Goal: Information Seeking & Learning: Learn about a topic

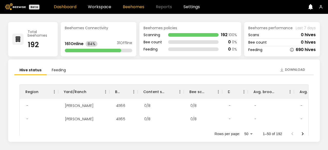
click at [131, 5] on link "Beehomes" at bounding box center [134, 7] width 22 height 4
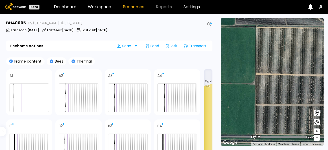
click at [158, 60] on div "Frame content Bees Thermal" at bounding box center [109, 61] width 207 height 8
click at [209, 25] on icon at bounding box center [210, 24] width 4 height 4
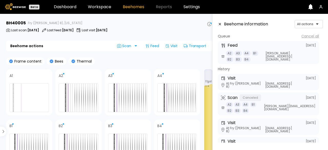
click at [209, 25] on icon at bounding box center [210, 24] width 4 height 4
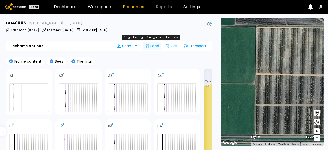
click at [148, 47] on icon at bounding box center [148, 45] width 1 height 3
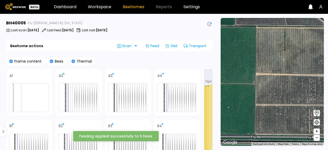
click at [161, 51] on div "Beehome actions Scan Feed Visit Transport" at bounding box center [109, 46] width 207 height 11
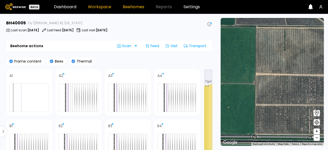
click at [99, 8] on link "Workspace" at bounding box center [99, 7] width 23 height 4
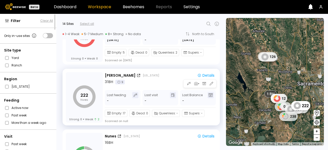
scroll to position [278, 0]
click at [70, 76] on icon at bounding box center [69, 75] width 4 height 4
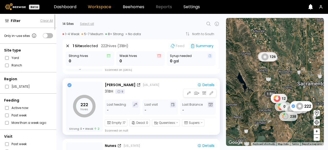
scroll to position [298, 0]
click at [210, 86] on div "Details" at bounding box center [206, 85] width 17 height 4
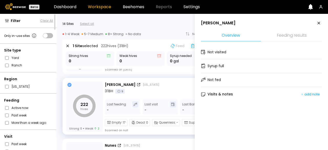
click at [298, 33] on li "Feeding results" at bounding box center [292, 35] width 60 height 11
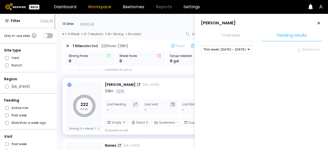
click at [247, 60] on div at bounding box center [261, 64] width 121 height 15
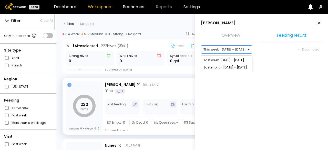
click at [242, 50] on div "This week: [DATE] - [DATE]" at bounding box center [224, 50] width 47 height 8
click at [237, 58] on div "Last week: [DATE] - [DATE]" at bounding box center [226, 60] width 51 height 7
click at [240, 50] on div at bounding box center [224, 49] width 43 height 5
click at [226, 68] on div "Last month: [DATE] - [DATE]" at bounding box center [226, 67] width 51 height 7
click at [231, 50] on div at bounding box center [225, 49] width 45 height 5
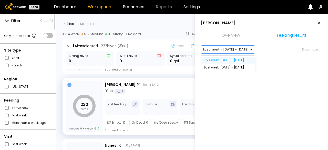
click at [223, 60] on div "This week: [DATE] - [DATE]" at bounding box center [228, 60] width 54 height 7
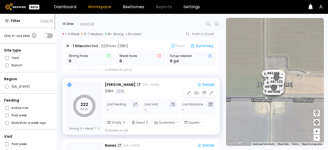
click at [170, 83] on div "[PERSON_NAME] [US_STATE]" at bounding box center [148, 84] width 87 height 5
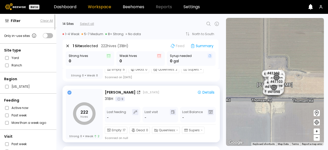
scroll to position [290, 0]
click at [119, 98] on icon at bounding box center [119, 99] width 4 height 4
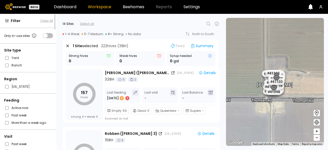
scroll to position [675, 0]
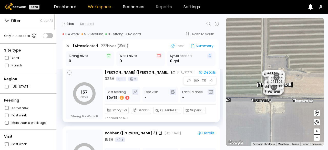
click at [88, 87] on icon "157 hives" at bounding box center [84, 93] width 23 height 23
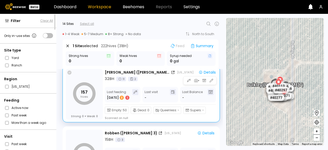
click at [68, 73] on icon at bounding box center [69, 73] width 4 height 4
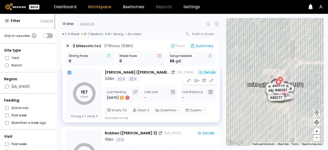
click at [209, 74] on div "Details" at bounding box center [207, 73] width 17 height 4
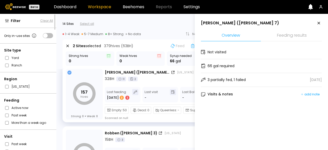
click at [292, 36] on li "Feeding results" at bounding box center [292, 35] width 60 height 11
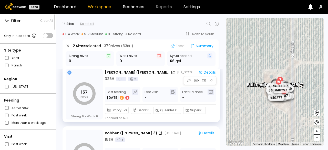
click at [169, 78] on div "32 BH 11 2" at bounding box center [161, 78] width 113 height 5
click at [113, 97] on div "[DATE] 3 1" at bounding box center [118, 97] width 23 height 5
click at [201, 72] on div "Details" at bounding box center [207, 73] width 17 height 4
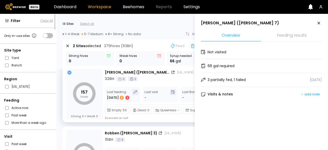
click at [292, 33] on li "Feeding results" at bounding box center [292, 35] width 60 height 11
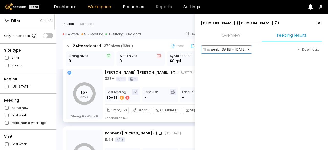
click at [230, 47] on div at bounding box center [224, 49] width 43 height 5
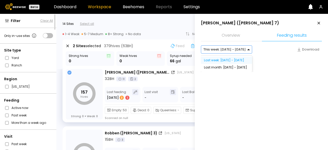
click at [228, 61] on div "Last week: [DATE] - [DATE]" at bounding box center [226, 60] width 51 height 7
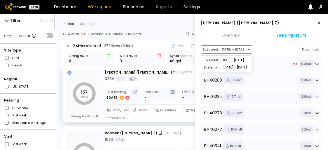
click at [233, 52] on div "Last week: [DATE] - [DATE]" at bounding box center [224, 50] width 47 height 8
click at [233, 48] on div at bounding box center [224, 49] width 43 height 5
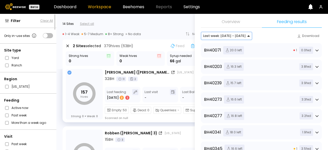
scroll to position [0, 0]
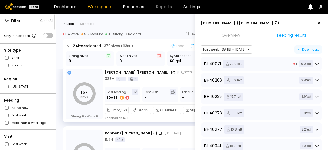
click at [308, 48] on div "Download" at bounding box center [308, 49] width 22 height 5
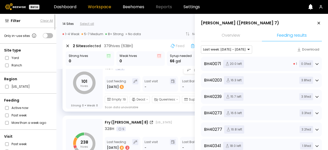
scroll to position [774, 0]
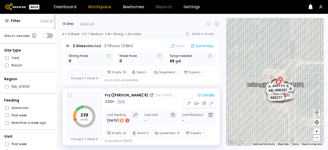
click at [154, 100] on div "32 BH 5" at bounding box center [161, 101] width 112 height 5
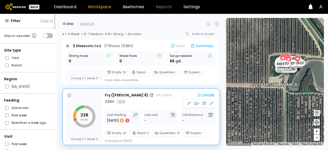
click at [71, 93] on icon at bounding box center [69, 95] width 4 height 4
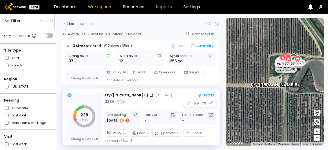
click at [211, 96] on div "Details" at bounding box center [206, 95] width 17 height 4
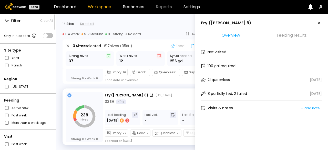
click at [298, 34] on li "Feeding results" at bounding box center [292, 35] width 60 height 11
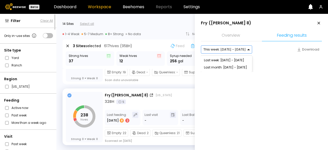
click at [238, 52] on div "This week: [DATE] - [DATE]" at bounding box center [224, 50] width 47 height 8
click at [235, 60] on div "Last week: [DATE] - [DATE]" at bounding box center [226, 60] width 51 height 7
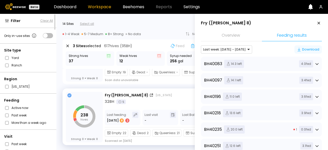
click at [303, 50] on div "Download" at bounding box center [308, 49] width 22 height 5
click at [243, 51] on div "Last week: [DATE] - [DATE]" at bounding box center [224, 50] width 47 height 8
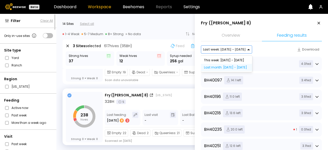
click at [226, 69] on div "Last month: [DATE] - [DATE]" at bounding box center [226, 67] width 51 height 7
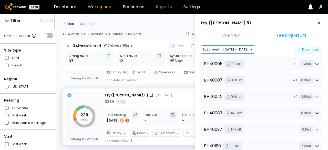
click at [308, 50] on div "Download" at bounding box center [308, 49] width 22 height 5
click at [318, 24] on icon at bounding box center [319, 23] width 6 height 6
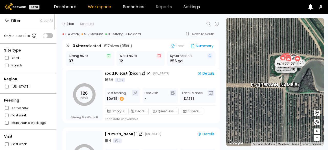
scroll to position [0, 0]
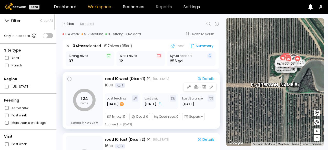
click at [178, 81] on div "road 10 west ([GEOGRAPHIC_DATA] 1) [US_STATE]" at bounding box center [148, 78] width 87 height 5
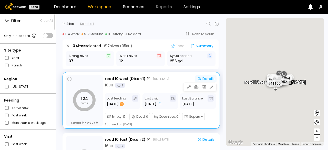
click at [212, 77] on div "Details" at bounding box center [206, 79] width 17 height 4
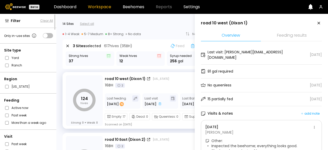
click at [296, 36] on li "Feeding results" at bounding box center [292, 35] width 60 height 11
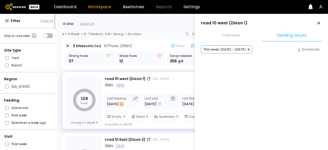
click at [230, 49] on div at bounding box center [224, 49] width 43 height 5
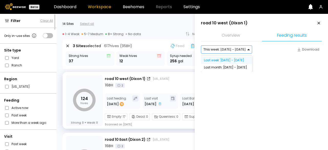
click at [232, 62] on div "Last week: [DATE] - [DATE]" at bounding box center [226, 60] width 51 height 7
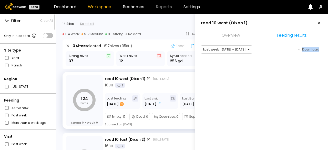
click at [232, 62] on div at bounding box center [261, 64] width 121 height 15
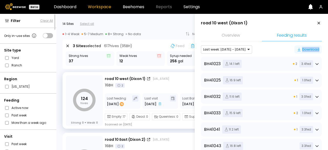
click at [300, 48] on icon "button" at bounding box center [299, 49] width 4 height 4
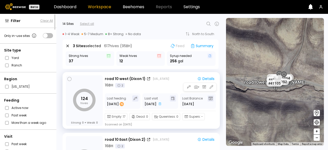
click at [169, 92] on div "road 10 west ([GEOGRAPHIC_DATA] 1) [US_STATE] Details 16 BH 2 Last feeding [DAT…" at bounding box center [161, 100] width 112 height 51
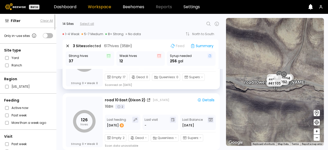
scroll to position [41, 0]
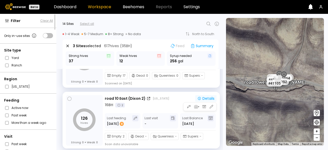
click at [210, 98] on div "Details" at bounding box center [206, 99] width 17 height 4
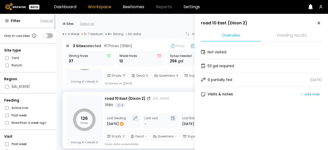
click at [295, 34] on li "Feeding results" at bounding box center [292, 35] width 60 height 11
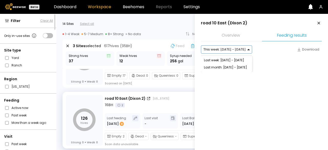
click at [252, 50] on div at bounding box center [252, 50] width 0 height 0
click at [232, 60] on div "Last week: [DATE] - [DATE]" at bounding box center [226, 60] width 51 height 7
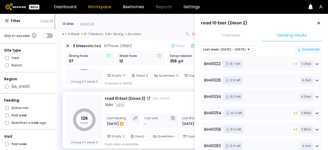
click at [299, 50] on icon "button" at bounding box center [299, 49] width 4 height 4
click at [166, 109] on div "road 10 East ([GEOGRAPHIC_DATA] 2) [US_STATE] Details 16 BH 2 Last feeding [DAT…" at bounding box center [161, 120] width 112 height 51
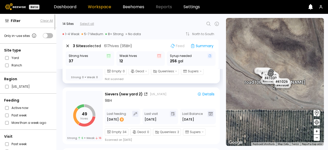
scroll to position [168, 0]
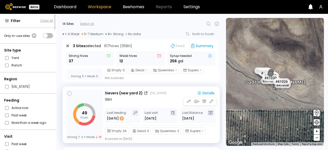
click at [162, 100] on div "9 BH" at bounding box center [161, 99] width 112 height 5
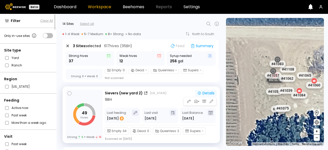
drag, startPoint x: 203, startPoint y: 90, endPoint x: 200, endPoint y: 92, distance: 3.3
click at [200, 92] on button "Details" at bounding box center [206, 93] width 21 height 7
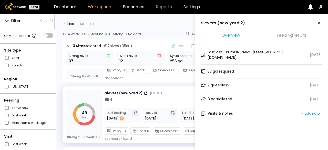
click at [296, 33] on li "Feeding results" at bounding box center [292, 35] width 60 height 11
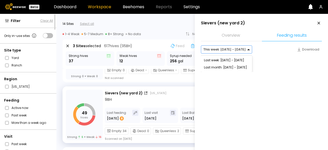
click at [231, 48] on div at bounding box center [224, 49] width 43 height 5
drag, startPoint x: 227, startPoint y: 58, endPoint x: 224, endPoint y: 61, distance: 3.8
click at [224, 61] on div "Last week: [DATE] - [DATE]" at bounding box center [226, 60] width 51 height 7
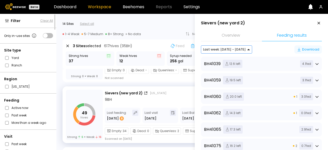
click at [303, 48] on div "Download" at bounding box center [308, 49] width 22 height 5
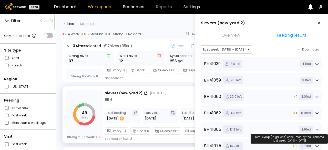
click at [308, 128] on span "2.9 fed" at bounding box center [307, 129] width 14 height 7
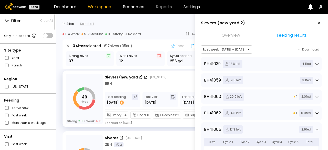
scroll to position [181, 0]
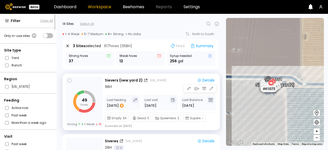
click at [161, 87] on div "9 BH" at bounding box center [161, 86] width 112 height 5
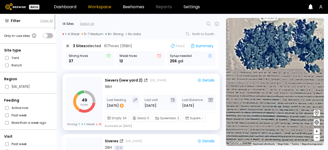
drag, startPoint x: 308, startPoint y: 38, endPoint x: 292, endPoint y: 145, distance: 108.1
click at [292, 145] on div "# 41072 # 41067 # 41104 # 40039 # 40209 # 41099 # 40362 # 41109 # 40408 # 40306…" at bounding box center [275, 82] width 98 height 128
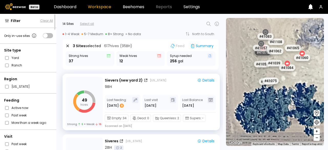
drag, startPoint x: 298, startPoint y: 51, endPoint x: 305, endPoint y: 85, distance: 35.5
click at [305, 85] on div "# 41072 # 41067 # 41104 # 40039 # 40209 # 41099 # 40362 # 41109 # 40408 # 40306…" at bounding box center [275, 82] width 98 height 128
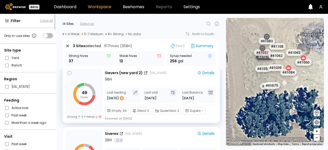
scroll to position [190, 0]
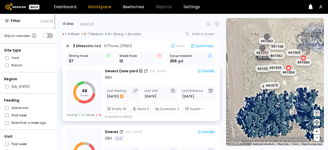
click at [282, 82] on div "# 41072 # 41067 # 41104 # 40039 # 40209 # 41099 # 40362 # 41109 # 40408 # 40306…" at bounding box center [275, 82] width 98 height 128
click at [300, 90] on div "# 41072 # 41067 # 41104 # 40039 # 40209 # 41099 # 40362 # 41109 # 40408 # 40306…" at bounding box center [275, 82] width 98 height 128
click at [315, 132] on button "+" at bounding box center [317, 132] width 6 height 6
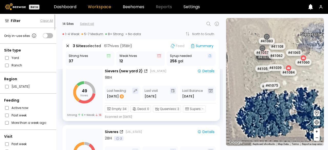
click at [315, 132] on button "+" at bounding box center [317, 132] width 6 height 6
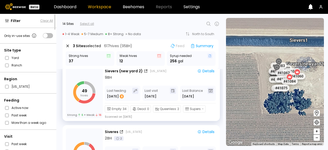
click at [291, 90] on div "# 41075" at bounding box center [290, 91] width 16 height 7
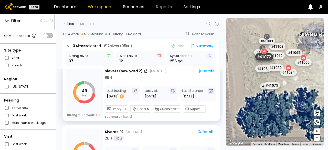
click at [261, 60] on div "# 41072" at bounding box center [264, 57] width 18 height 8
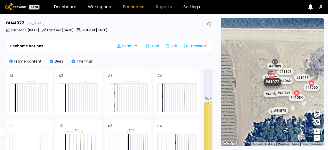
click at [113, 7] on div "Dashboard Workspace Beehomes Reports Settings" at bounding box center [127, 7] width 146 height 4
click at [107, 6] on link "Workspace" at bounding box center [99, 7] width 23 height 4
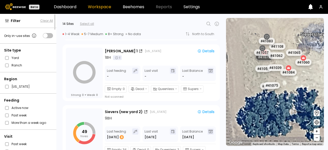
scroll to position [119, 0]
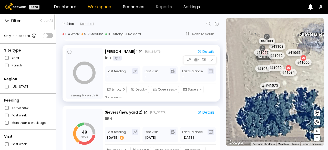
click at [153, 53] on div "[PERSON_NAME] 1 [US_STATE]" at bounding box center [148, 51] width 87 height 5
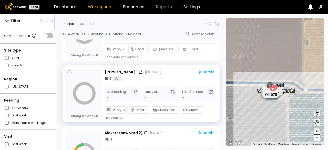
scroll to position [98, 0]
click at [203, 73] on div "Details" at bounding box center [206, 73] width 17 height 4
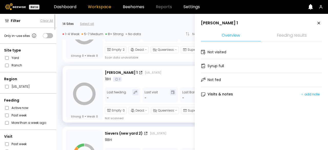
click at [293, 36] on li "Feeding results" at bounding box center [292, 35] width 60 height 11
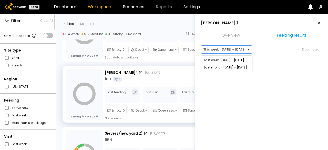
click at [237, 47] on div at bounding box center [224, 49] width 43 height 5
click at [229, 58] on div "Last week: [DATE] - [DATE]" at bounding box center [226, 60] width 51 height 7
click at [229, 58] on div at bounding box center [261, 64] width 121 height 15
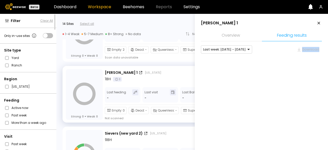
click at [247, 69] on div at bounding box center [261, 64] width 121 height 15
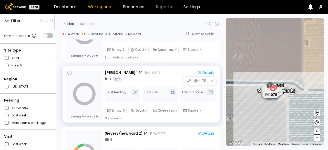
click at [152, 77] on div "1 BH 1" at bounding box center [161, 78] width 112 height 5
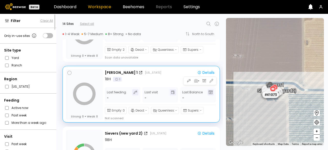
click at [153, 76] on div "1 BH 1" at bounding box center [161, 78] width 112 height 5
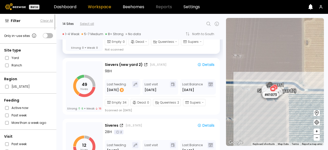
scroll to position [167, 0]
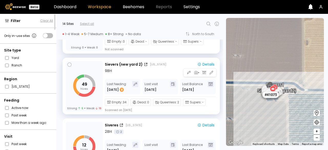
click at [165, 62] on div "[PERSON_NAME] (new yard 2) [US_STATE]" at bounding box center [148, 64] width 87 height 5
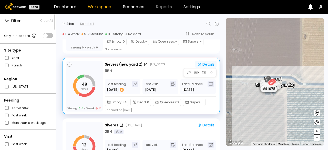
click at [199, 63] on icon "button" at bounding box center [200, 64] width 4 height 4
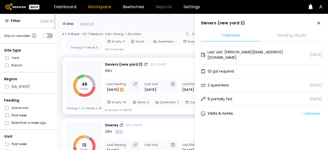
click at [292, 36] on li "Feeding results" at bounding box center [292, 35] width 60 height 11
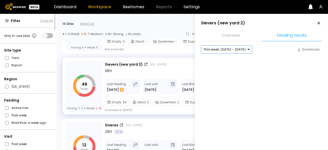
click at [250, 49] on div at bounding box center [252, 50] width 4 height 8
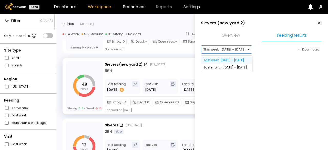
click at [231, 62] on div "Last week: [DATE] - [DATE]" at bounding box center [226, 60] width 51 height 7
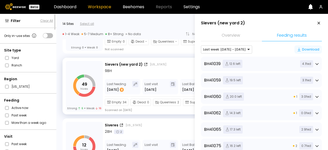
click at [299, 48] on icon "button" at bounding box center [299, 49] width 4 height 4
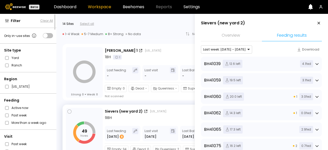
scroll to position [105, 0]
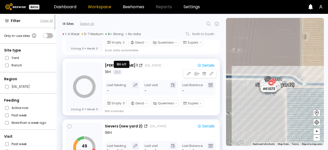
click at [116, 73] on icon at bounding box center [117, 72] width 4 height 4
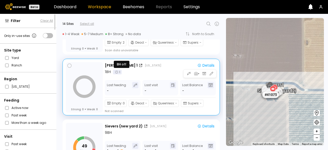
click at [119, 71] on icon at bounding box center [117, 72] width 4 height 4
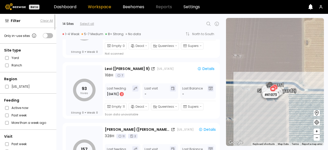
scroll to position [589, 0]
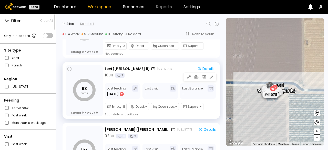
click at [117, 65] on div "93 hives Strong 0 Weak 0 [PERSON_NAME] ([PERSON_NAME] 9) [US_STATE] Details 16 …" at bounding box center [142, 90] width 158 height 57
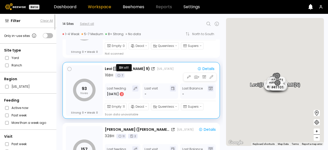
click at [118, 75] on icon at bounding box center [119, 75] width 4 height 4
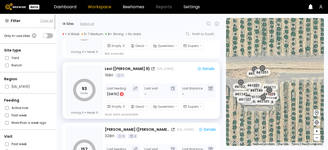
drag, startPoint x: 257, startPoint y: 101, endPoint x: 287, endPoint y: 100, distance: 30.3
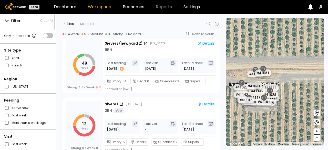
scroll to position [198, 0]
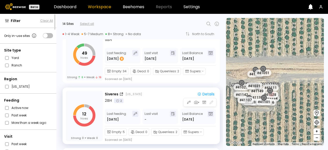
click at [169, 99] on div "2 BH 2" at bounding box center [161, 100] width 112 height 5
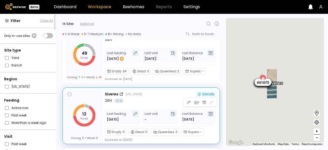
click at [206, 94] on div "Details" at bounding box center [206, 94] width 17 height 4
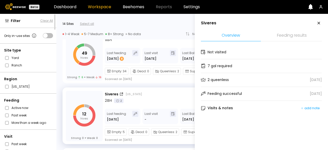
click at [291, 34] on li "Feeding results" at bounding box center [292, 35] width 60 height 11
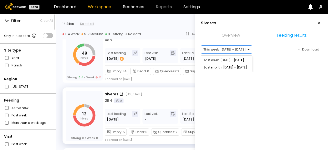
click at [243, 48] on div "This week: [DATE] - [DATE]" at bounding box center [224, 50] width 47 height 8
click at [233, 62] on div "Last week: [DATE] - [DATE]" at bounding box center [226, 60] width 51 height 7
click at [229, 51] on div at bounding box center [224, 49] width 43 height 5
click at [225, 58] on div "This week: [DATE] - [DATE]" at bounding box center [226, 60] width 51 height 7
click at [236, 51] on div at bounding box center [224, 49] width 43 height 5
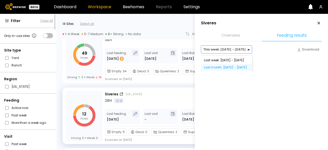
click at [224, 67] on div "Last month: [DATE] - [DATE]" at bounding box center [226, 67] width 51 height 7
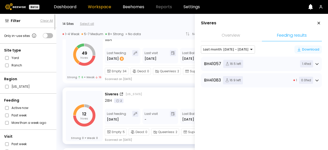
click at [310, 49] on div "Download" at bounding box center [308, 49] width 22 height 5
drag, startPoint x: 254, startPoint y: 99, endPoint x: 236, endPoint y: 82, distance: 25.0
click at [236, 82] on div "BH 41057 16.5 left 1.4 fed BH 41083 16.9 left 1 0.0 fed" at bounding box center [261, 80] width 121 height 46
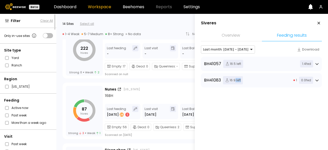
scroll to position [331, 0]
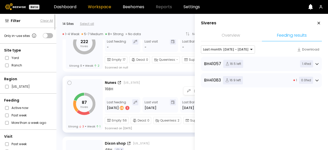
click at [160, 79] on div "87 hives Strong 3 Weak 1 [PERSON_NAME] [US_STATE] Details 16 BH Last feeding [D…" at bounding box center [142, 104] width 158 height 57
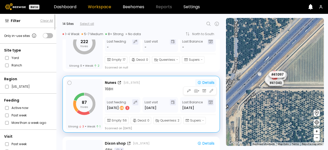
click at [210, 84] on div "Details" at bounding box center [206, 83] width 17 height 4
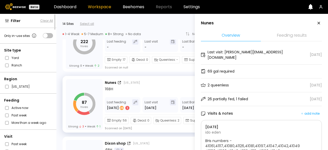
click at [295, 33] on li "Feeding results" at bounding box center [292, 35] width 60 height 11
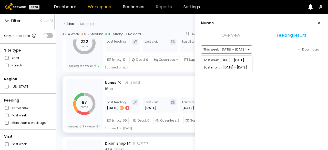
click at [215, 52] on div at bounding box center [224, 49] width 43 height 5
click at [213, 57] on div "Last week: [DATE] - [DATE]" at bounding box center [226, 60] width 51 height 7
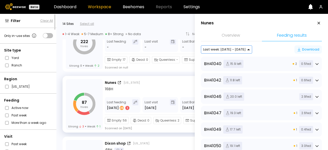
click at [305, 47] on div "Download" at bounding box center [308, 49] width 22 height 5
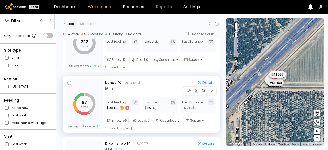
click at [163, 80] on div "[PERSON_NAME] [US_STATE]" at bounding box center [148, 82] width 87 height 5
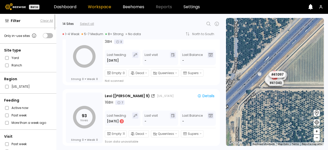
scroll to position [567, 0]
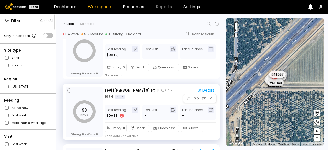
drag, startPoint x: 162, startPoint y: 95, endPoint x: 156, endPoint y: 95, distance: 6.2
click at [156, 95] on div "16 BH 7" at bounding box center [161, 96] width 112 height 5
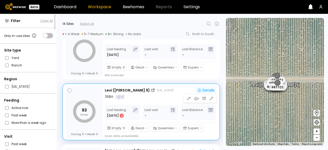
click at [202, 90] on div "Details" at bounding box center [206, 91] width 17 height 4
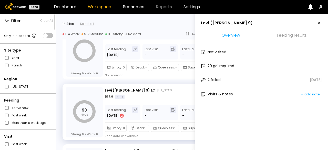
click at [296, 27] on section "[PERSON_NAME] ([PERSON_NAME] 9) Overview Feeding results Not visited 20 gal req…" at bounding box center [261, 68] width 121 height 96
click at [290, 35] on li "Feeding results" at bounding box center [292, 35] width 60 height 11
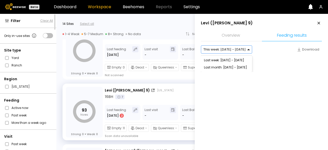
click at [235, 47] on div "This week: [DATE] - [DATE]" at bounding box center [224, 50] width 47 height 8
click at [227, 59] on div "Last week: [DATE] - [DATE]" at bounding box center [226, 60] width 51 height 7
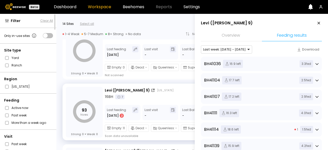
click at [296, 37] on li "Feeding results" at bounding box center [292, 35] width 60 height 11
click at [286, 37] on li "Feeding results" at bounding box center [292, 35] width 60 height 11
click at [305, 47] on div "Download" at bounding box center [308, 49] width 22 height 5
click at [288, 35] on li "Feeding results" at bounding box center [292, 35] width 60 height 11
click at [311, 51] on div "Download" at bounding box center [308, 49] width 22 height 5
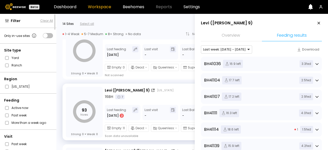
click at [318, 24] on icon at bounding box center [319, 23] width 3 height 3
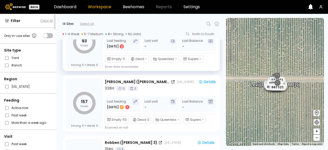
scroll to position [638, 0]
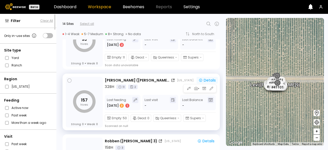
click at [204, 79] on div "Details" at bounding box center [207, 81] width 17 height 4
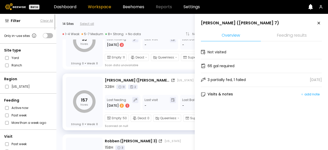
click at [295, 34] on li "Feeding results" at bounding box center [292, 35] width 60 height 11
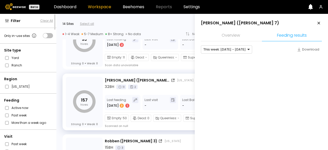
drag, startPoint x: 295, startPoint y: 34, endPoint x: 288, endPoint y: 22, distance: 13.9
click at [288, 22] on div "[PERSON_NAME] ([PERSON_NAME] 7)" at bounding box center [261, 23] width 121 height 6
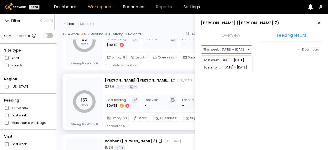
click at [239, 52] on div "This week: [DATE] - [DATE]" at bounding box center [224, 50] width 47 height 8
click at [230, 59] on div "Last week: [DATE] - [DATE]" at bounding box center [226, 60] width 51 height 7
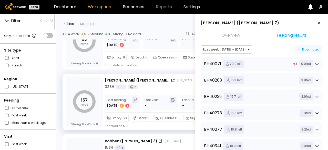
click at [311, 49] on div "Download" at bounding box center [308, 49] width 22 height 5
click at [160, 88] on div "32 BH 11 2" at bounding box center [161, 86] width 113 height 5
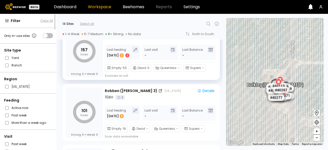
scroll to position [691, 0]
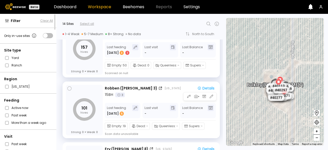
click at [178, 90] on div "Robben ([PERSON_NAME] 3) [US_STATE]" at bounding box center [148, 88] width 87 height 5
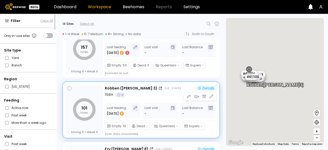
click at [208, 88] on div "Details" at bounding box center [206, 88] width 17 height 4
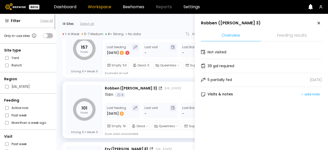
click at [284, 33] on li "Feeding results" at bounding box center [292, 35] width 60 height 11
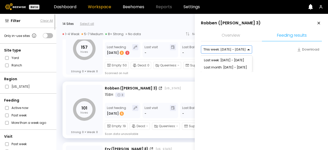
click at [245, 51] on div "This week: [DATE] - [DATE]" at bounding box center [226, 49] width 51 height 8
click at [223, 61] on div "Last week: [DATE] - [DATE]" at bounding box center [226, 60] width 51 height 7
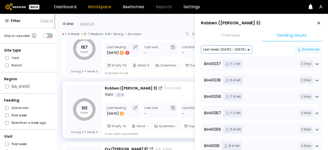
click at [311, 50] on div "Download" at bounding box center [308, 49] width 22 height 5
click at [156, 94] on div "15 BH 3" at bounding box center [161, 94] width 112 height 5
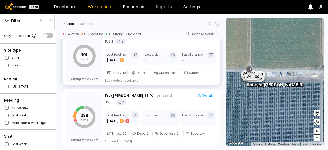
scroll to position [745, 0]
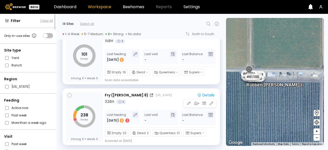
click at [169, 95] on div "Fry ([GEOGRAPHIC_DATA] 8) [US_STATE]" at bounding box center [148, 95] width 87 height 5
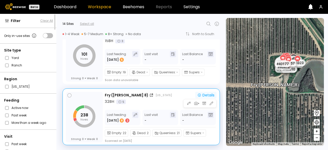
click at [202, 94] on div "Details" at bounding box center [206, 95] width 17 height 4
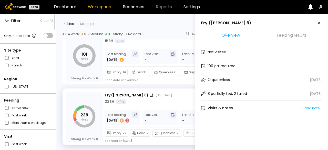
click at [292, 39] on li "Feeding results" at bounding box center [292, 35] width 60 height 11
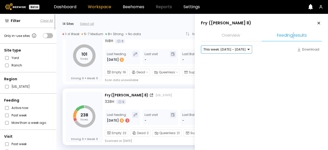
click at [236, 52] on div "This week: [DATE] - [DATE]" at bounding box center [224, 50] width 47 height 8
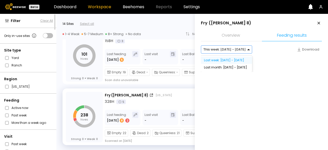
click at [230, 58] on div "Last week: [DATE] - [DATE]" at bounding box center [226, 60] width 51 height 7
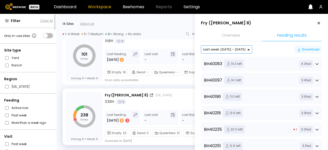
click at [315, 50] on div "Download" at bounding box center [308, 49] width 22 height 5
